Goal: Check status: Check status

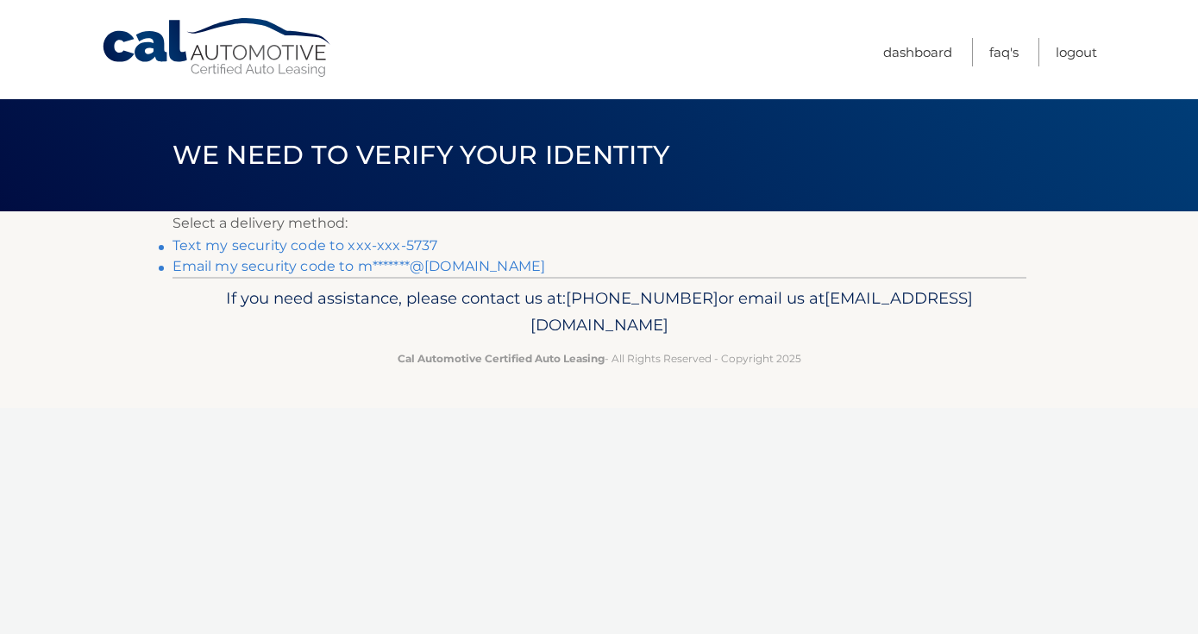
click at [454, 267] on link "Email my security code to m*******@gmail.com" at bounding box center [358, 266] width 373 height 16
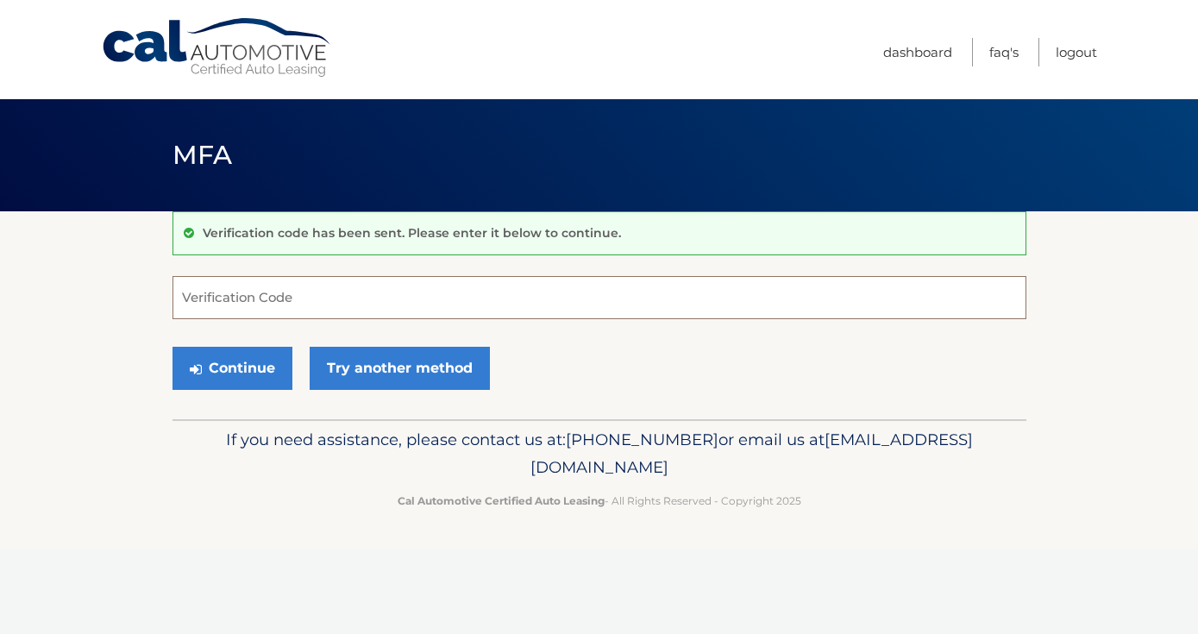
click at [314, 299] on input "Verification Code" at bounding box center [599, 297] width 854 height 43
paste input "519243"
type input "519243"
click at [247, 372] on button "Continue" at bounding box center [232, 368] width 120 height 43
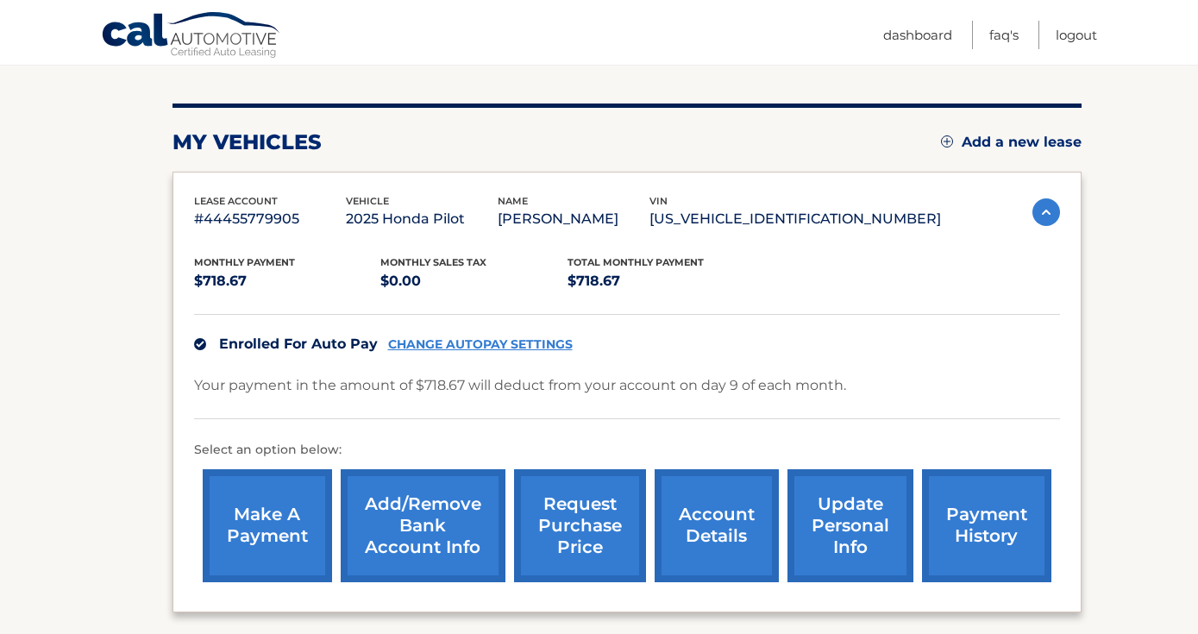
scroll to position [225, 0]
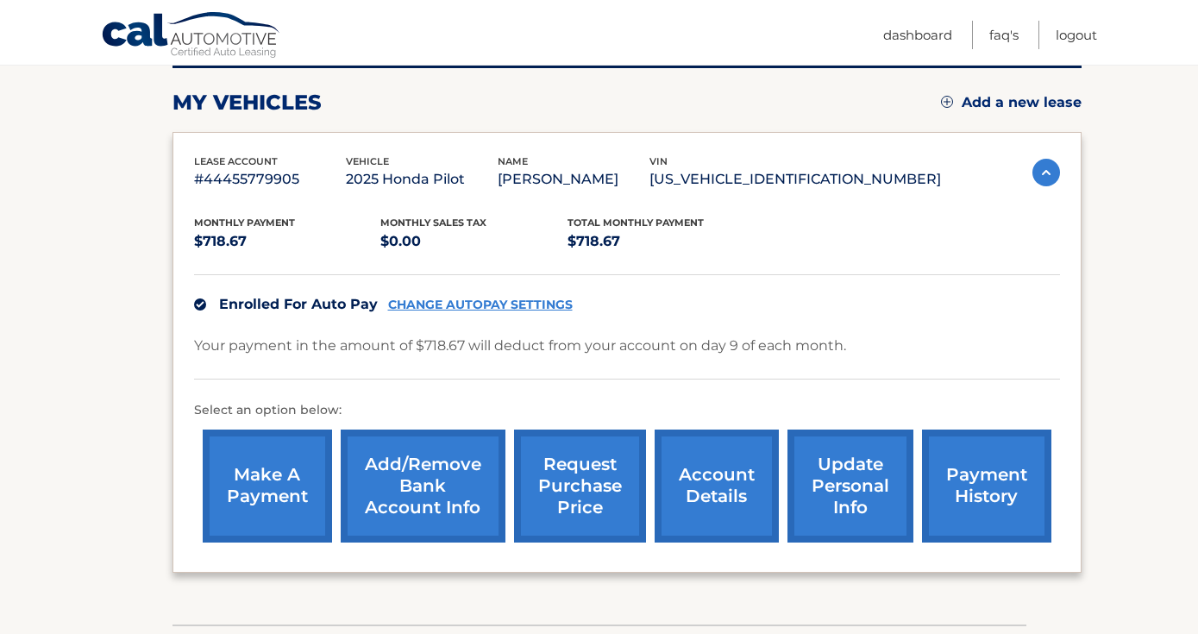
click at [574, 484] on link "request purchase price" at bounding box center [580, 485] width 132 height 113
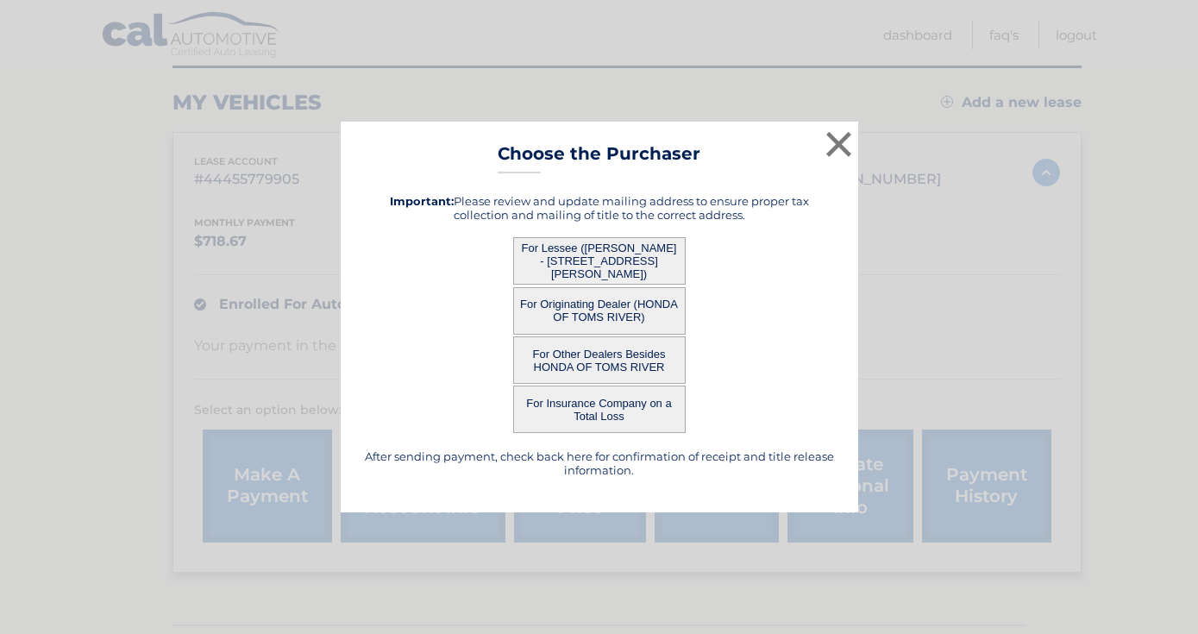
click at [603, 303] on button "For Originating Dealer (HONDA OF TOMS RIVER)" at bounding box center [599, 310] width 172 height 47
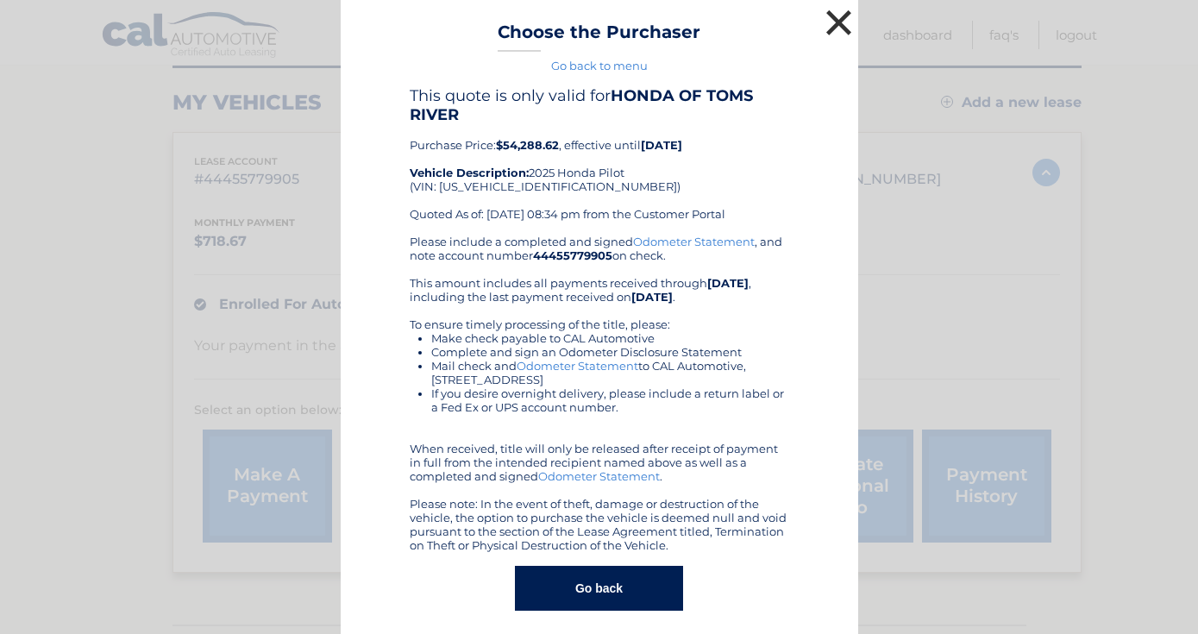
click at [838, 18] on button "×" at bounding box center [839, 22] width 34 height 34
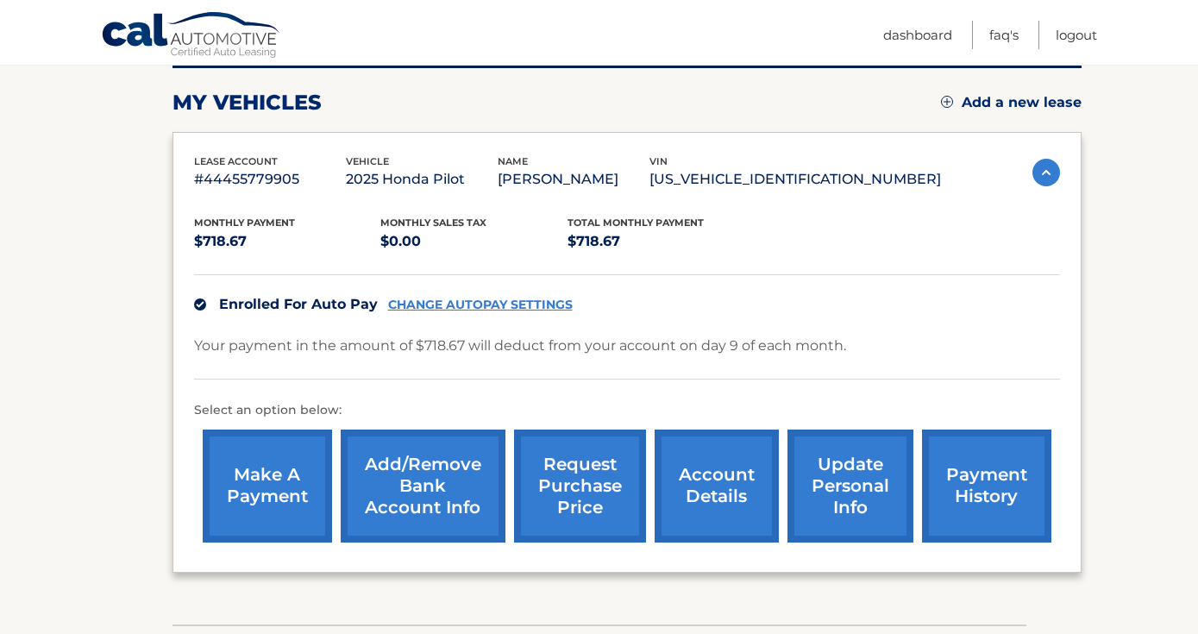
click at [128, 303] on section "my vehicles Add a new lease lease account #44455779905 vehicle 2025 Honda Pilot…" at bounding box center [599, 305] width 1198 height 638
